Goal: Transaction & Acquisition: Subscribe to service/newsletter

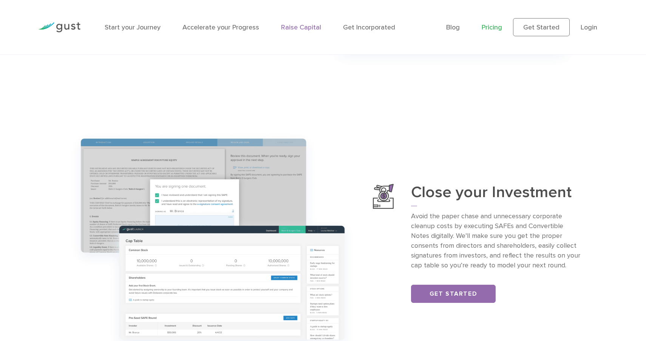
click at [488, 26] on link "Pricing" at bounding box center [492, 27] width 20 height 8
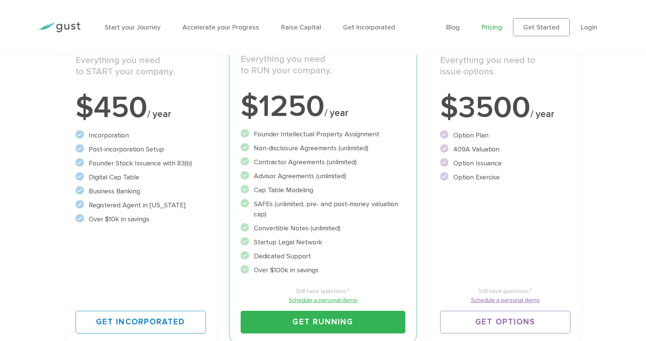
scroll to position [153, 0]
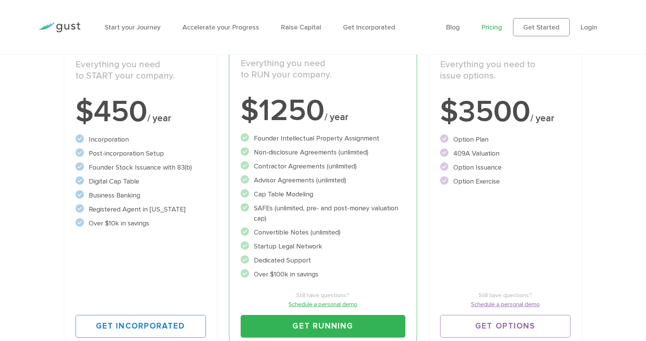
drag, startPoint x: 253, startPoint y: 138, endPoint x: 268, endPoint y: 147, distance: 17.1
click at [268, 147] on ul "Founder Intellectual Property Assignment" at bounding box center [323, 206] width 165 height 146
click at [283, 137] on li "Founder Intellectual Property Assignment" at bounding box center [323, 138] width 165 height 10
drag, startPoint x: 375, startPoint y: 136, endPoint x: 271, endPoint y: 132, distance: 104.3
click at [271, 133] on div "Accelerate Includes START Everything you need to RUN your company. $1250 / year…" at bounding box center [323, 183] width 188 height 337
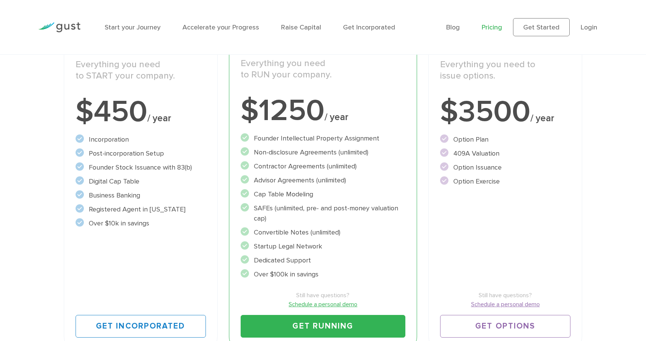
drag, startPoint x: 255, startPoint y: 167, endPoint x: 313, endPoint y: 187, distance: 60.7
click at [313, 187] on ul "Founder Intellectual Property Assignment" at bounding box center [323, 206] width 165 height 146
click at [330, 195] on li "Cap Table Modeling" at bounding box center [323, 194] width 165 height 10
drag, startPoint x: 314, startPoint y: 180, endPoint x: 252, endPoint y: 181, distance: 62.0
click at [252, 181] on li "Advisor Agreements (unlimited)" at bounding box center [323, 180] width 165 height 10
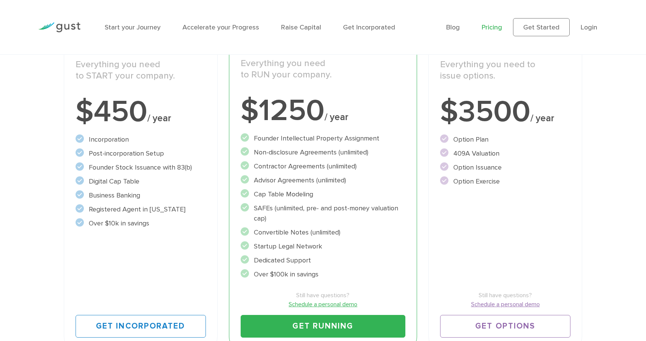
click at [276, 195] on li "Cap Table Modeling" at bounding box center [323, 194] width 165 height 10
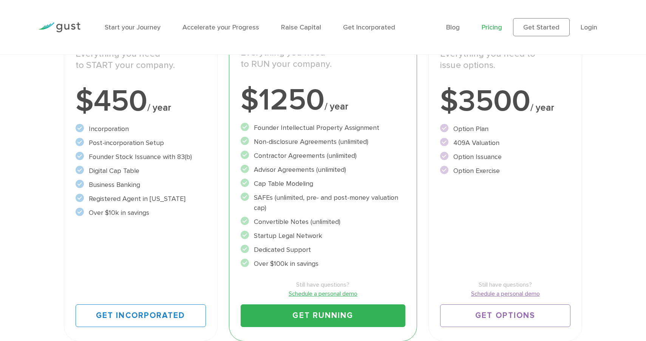
scroll to position [168, 0]
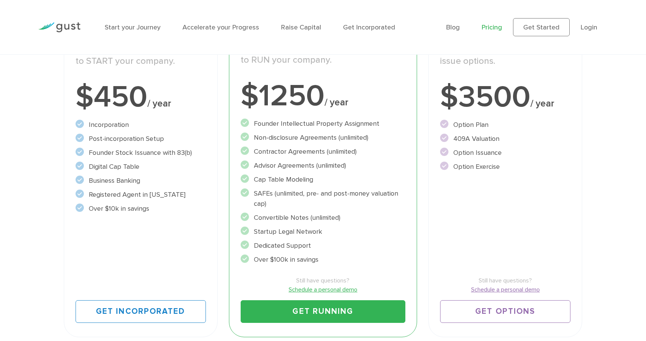
click at [273, 195] on li "SAFEs (unlimited, pre- and post-money valuation cap)" at bounding box center [323, 198] width 165 height 20
drag, startPoint x: 270, startPoint y: 191, endPoint x: 279, endPoint y: 204, distance: 15.8
click at [279, 204] on li "SAFEs (unlimited, pre- and post-money valuation cap)" at bounding box center [323, 198] width 165 height 20
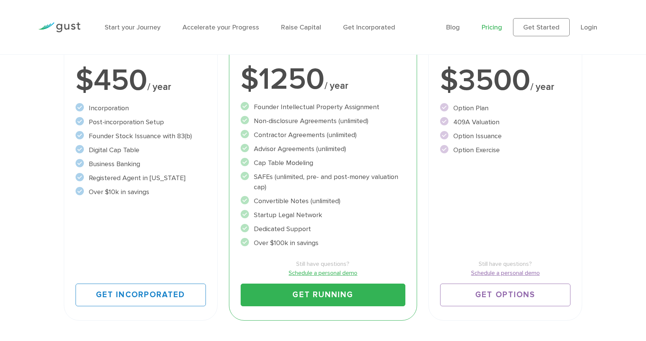
scroll to position [192, 0]
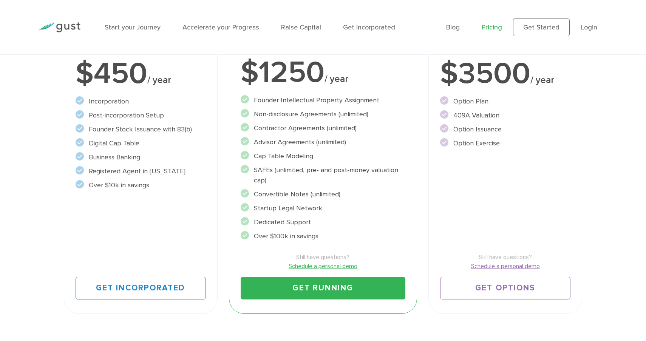
drag, startPoint x: 283, startPoint y: 191, endPoint x: 323, endPoint y: 217, distance: 47.8
click at [323, 217] on ul "Founder Intellectual Property Assignment" at bounding box center [323, 168] width 165 height 146
click at [323, 217] on li "Dedicated Support" at bounding box center [323, 222] width 165 height 10
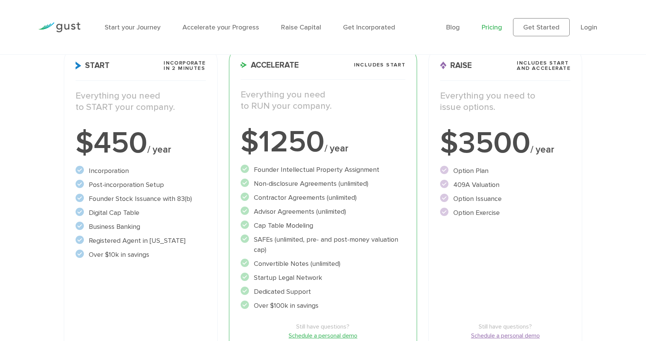
scroll to position [121, 0]
drag, startPoint x: 258, startPoint y: 96, endPoint x: 277, endPoint y: 113, distance: 25.2
click at [277, 113] on div "Everything you need to RUN your company." at bounding box center [323, 105] width 176 height 30
click at [173, 127] on div "Start Incorporate in 2 Minutes Everything you need to START your company. $450 …" at bounding box center [141, 215] width 154 height 337
drag, startPoint x: 124, startPoint y: 105, endPoint x: 160, endPoint y: 118, distance: 38.2
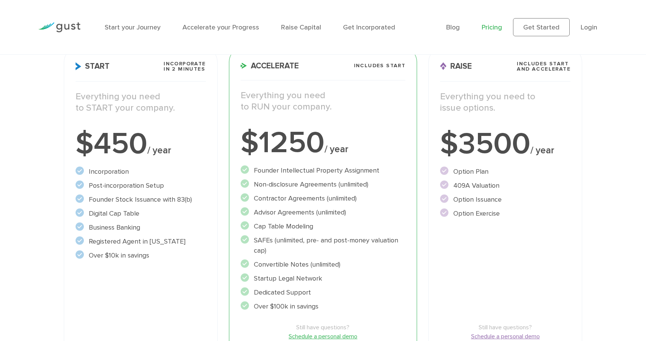
click at [160, 118] on div "Everything you need to START your company." at bounding box center [141, 106] width 142 height 30
click at [164, 117] on div "Everything you need to START your company." at bounding box center [141, 106] width 142 height 30
drag, startPoint x: 177, startPoint y: 108, endPoint x: 113, endPoint y: 101, distance: 65.0
click at [113, 101] on p "Everything you need to START your company." at bounding box center [141, 102] width 130 height 23
click at [178, 99] on p "Everything you need to START your company." at bounding box center [141, 102] width 130 height 23
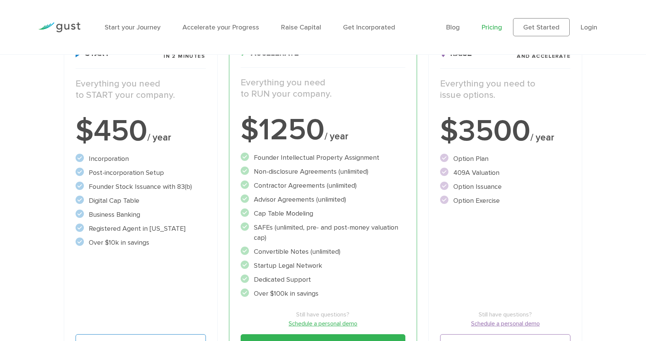
scroll to position [136, 0]
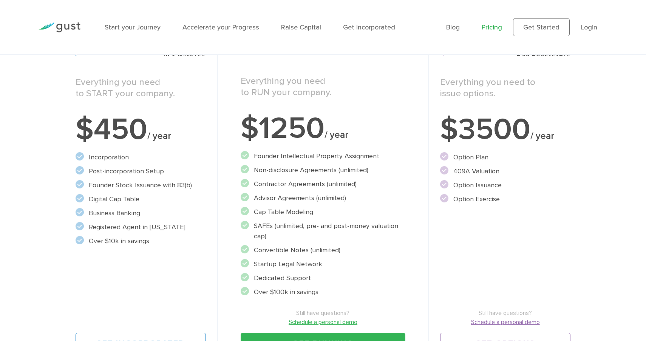
drag, startPoint x: 158, startPoint y: 246, endPoint x: 80, endPoint y: 157, distance: 117.8
click at [80, 157] on ul "Incorporation" at bounding box center [141, 199] width 130 height 94
click at [163, 152] on li "Incorporation" at bounding box center [141, 157] width 130 height 10
drag, startPoint x: 89, startPoint y: 156, endPoint x: 177, endPoint y: 221, distance: 109.7
click at [177, 221] on ul "Incorporation" at bounding box center [141, 199] width 130 height 94
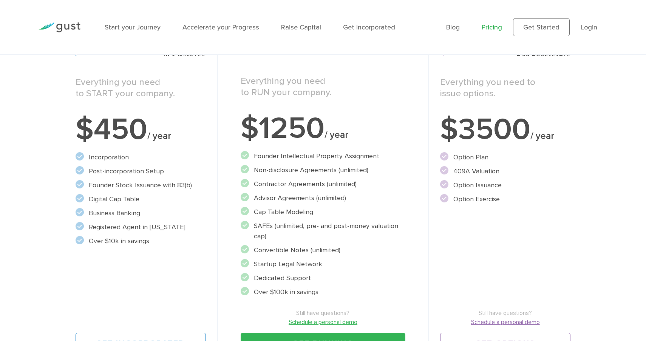
click at [181, 206] on ul "Incorporation" at bounding box center [141, 199] width 130 height 94
drag, startPoint x: 153, startPoint y: 167, endPoint x: 184, endPoint y: 247, distance: 86.2
click at [184, 247] on div "Start Incorporate in 2 Minutes Everything you need to START your company. $450 …" at bounding box center [141, 200] width 154 height 337
drag, startPoint x: 192, startPoint y: 246, endPoint x: 184, endPoint y: 192, distance: 54.6
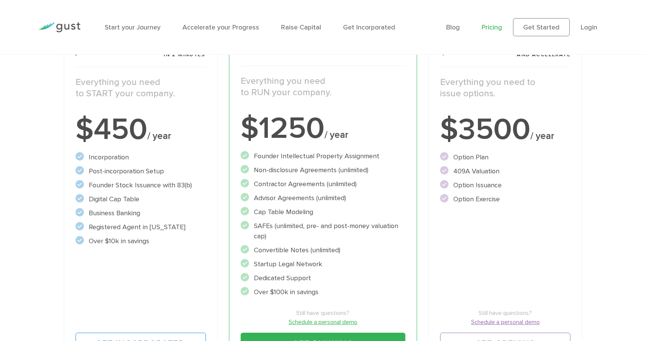
click at [184, 192] on div "Start Incorporate in 2 Minutes Everything you need to START your company. $450 …" at bounding box center [141, 200] width 154 height 337
click at [184, 192] on ul "Incorporation" at bounding box center [141, 199] width 130 height 94
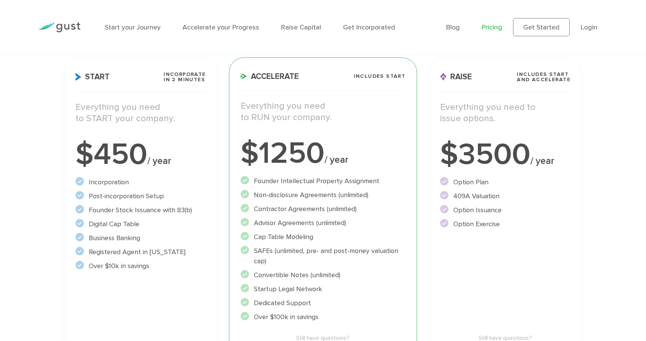
scroll to position [94, 0]
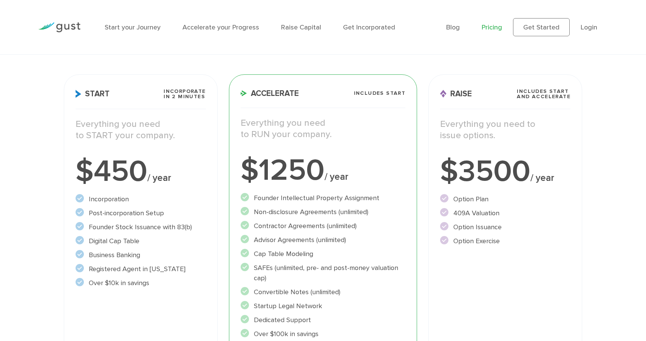
drag, startPoint x: 97, startPoint y: 205, endPoint x: 171, endPoint y: 285, distance: 109.1
click at [171, 285] on ul "Incorporation" at bounding box center [141, 241] width 130 height 94
click at [171, 285] on li "Over $10k in savings" at bounding box center [141, 283] width 130 height 10
drag, startPoint x: 171, startPoint y: 285, endPoint x: 89, endPoint y: 198, distance: 120.0
click at [89, 198] on ul "Incorporation" at bounding box center [141, 241] width 130 height 94
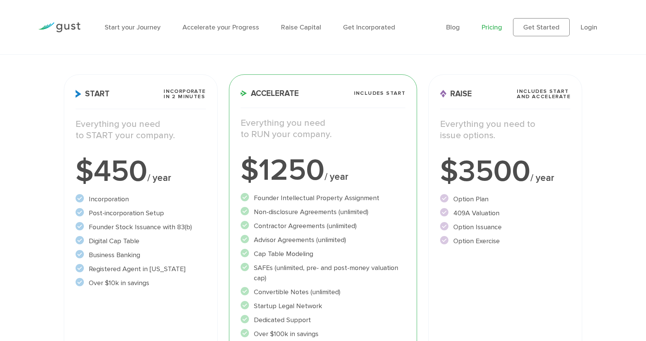
click at [147, 134] on p "Everything you need to START your company." at bounding box center [141, 130] width 130 height 23
click at [11, 199] on div "Choose Your Plan Upgrade anytime Start Incorporate in 2 Minutes Everything you …" at bounding box center [323, 199] width 646 height 438
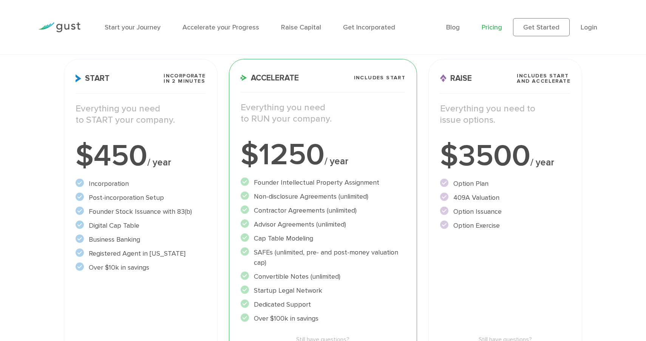
scroll to position [119, 0]
